Goal: Check status: Check status

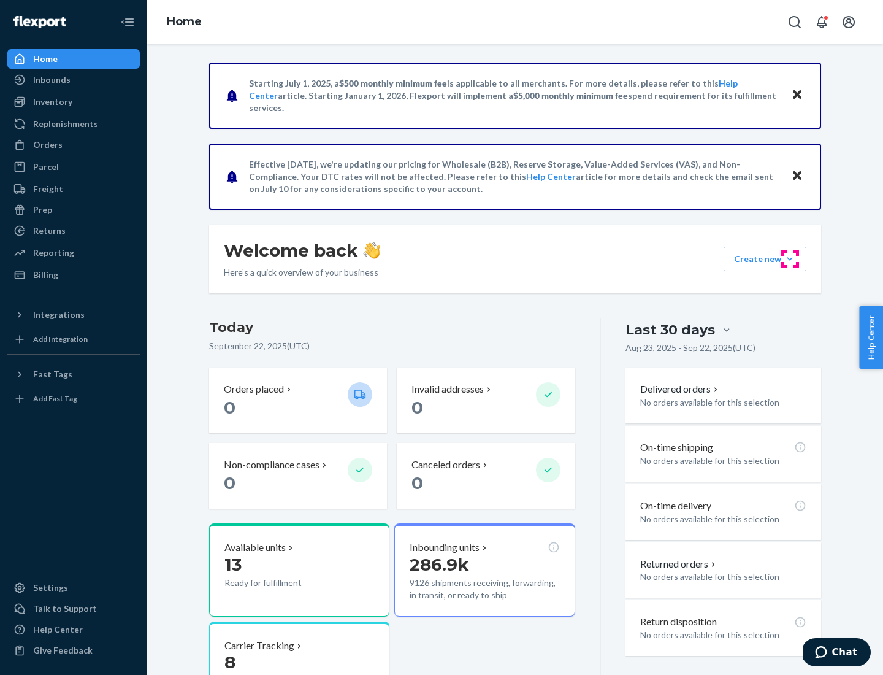
click at [790, 259] on button "Create new Create new inbound Create new order Create new product" at bounding box center [765, 259] width 83 height 25
click at [51, 80] on div "Inbounds" at bounding box center [51, 80] width 37 height 12
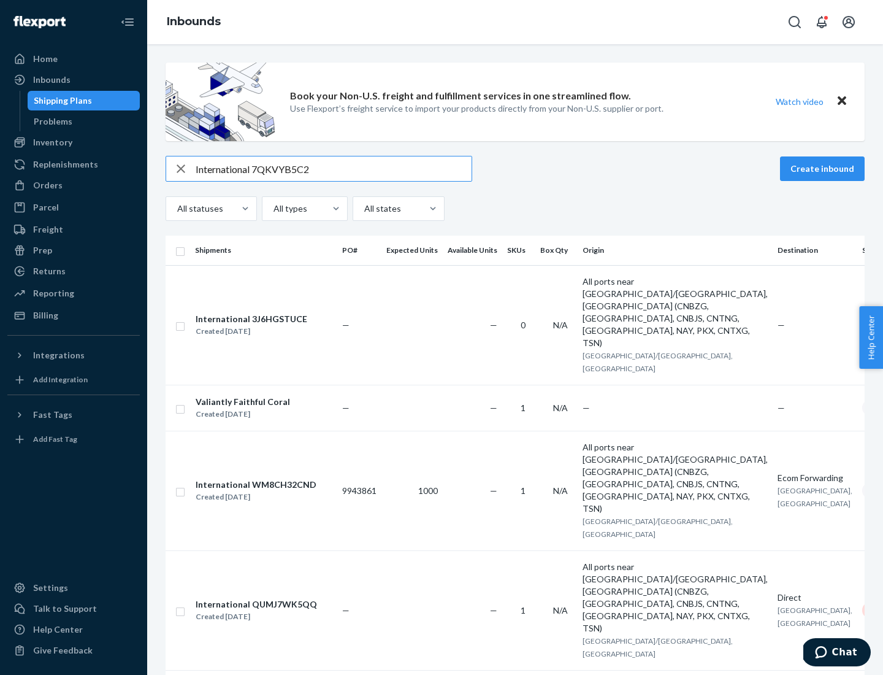
type input "International 7QKVYB5C29"
click at [272, 325] on div "Created [DATE]" at bounding box center [252, 331] width 112 height 12
